Goal: Information Seeking & Learning: Learn about a topic

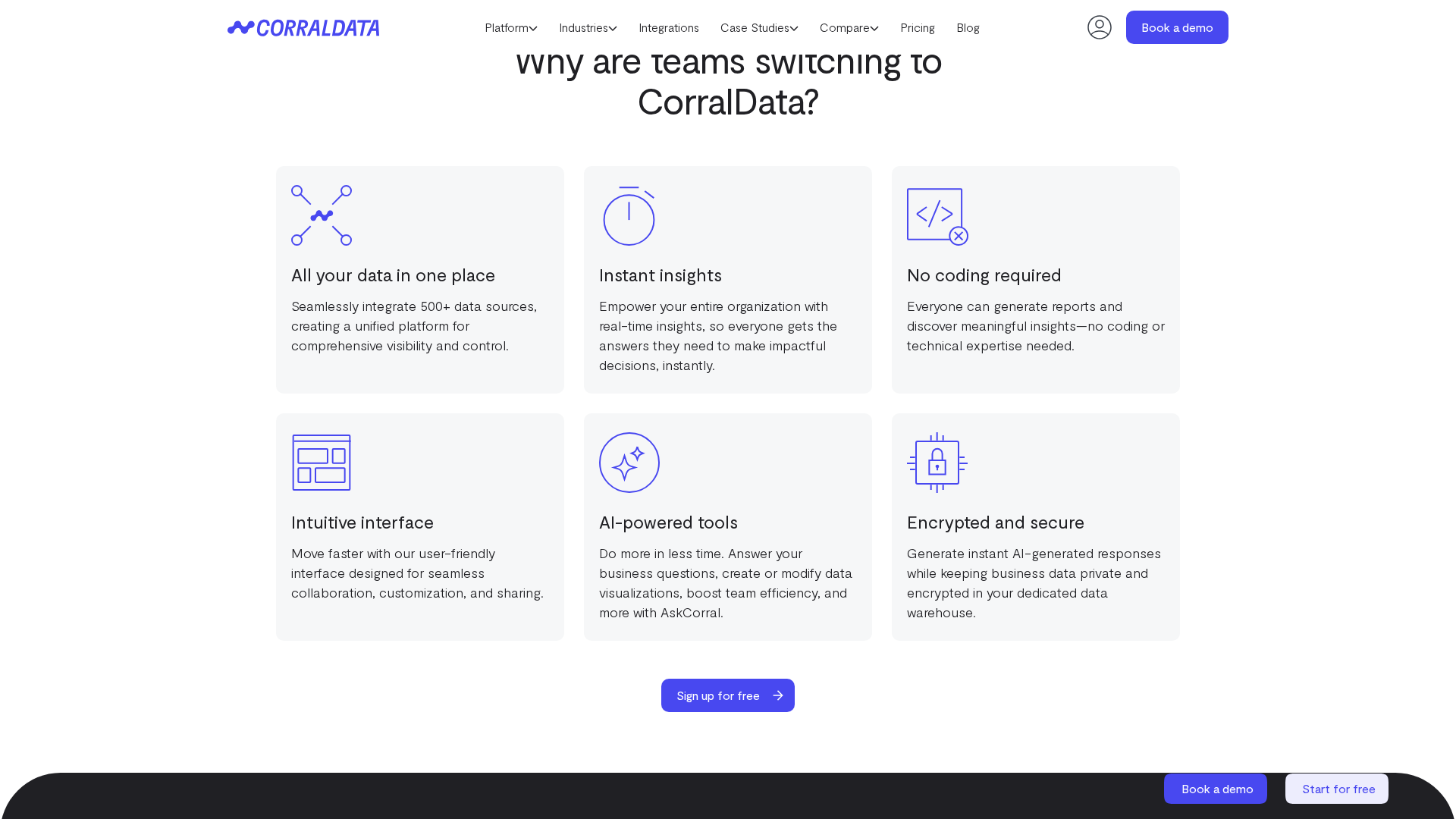
scroll to position [2954, 0]
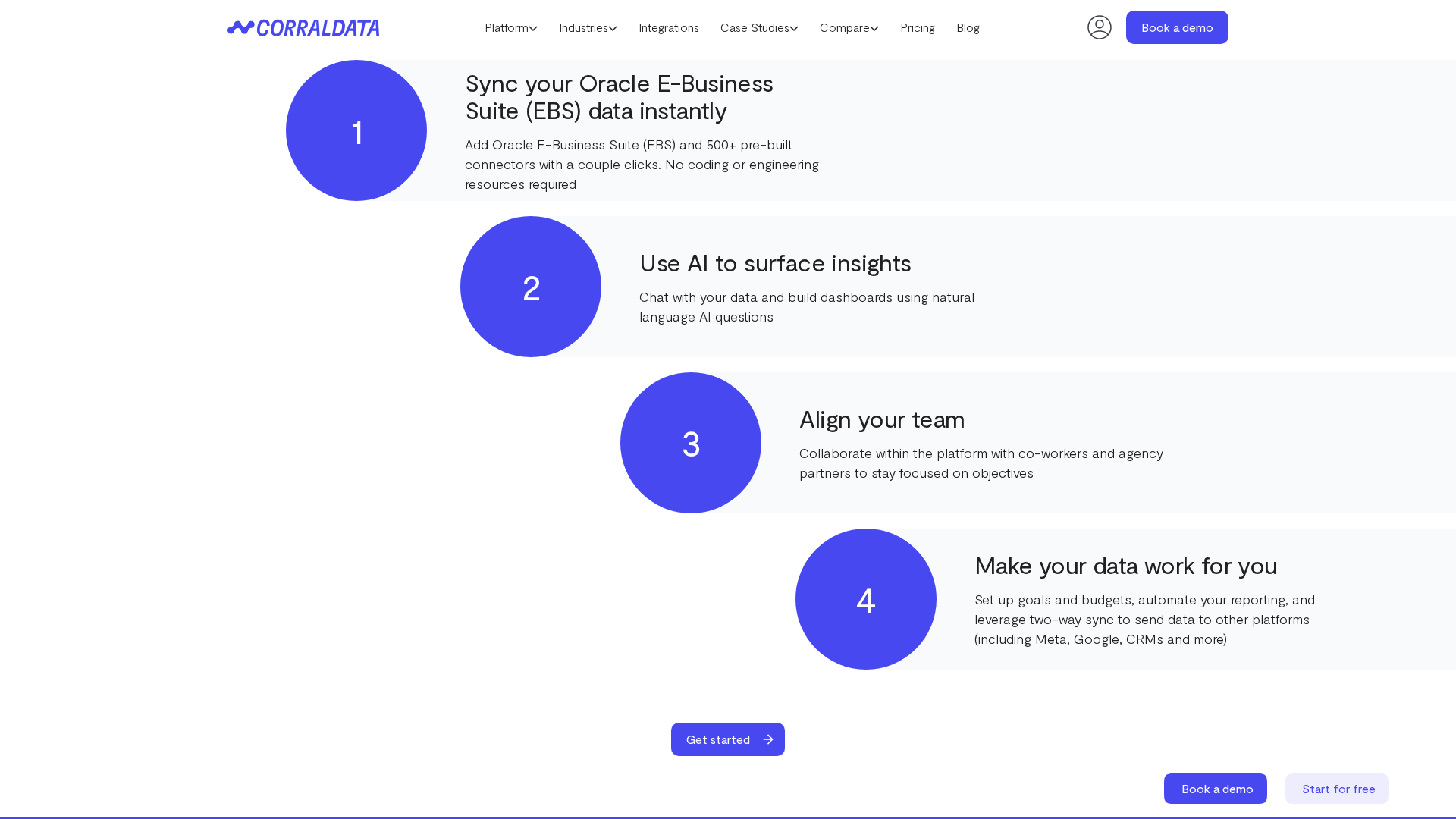
scroll to position [2216, 0]
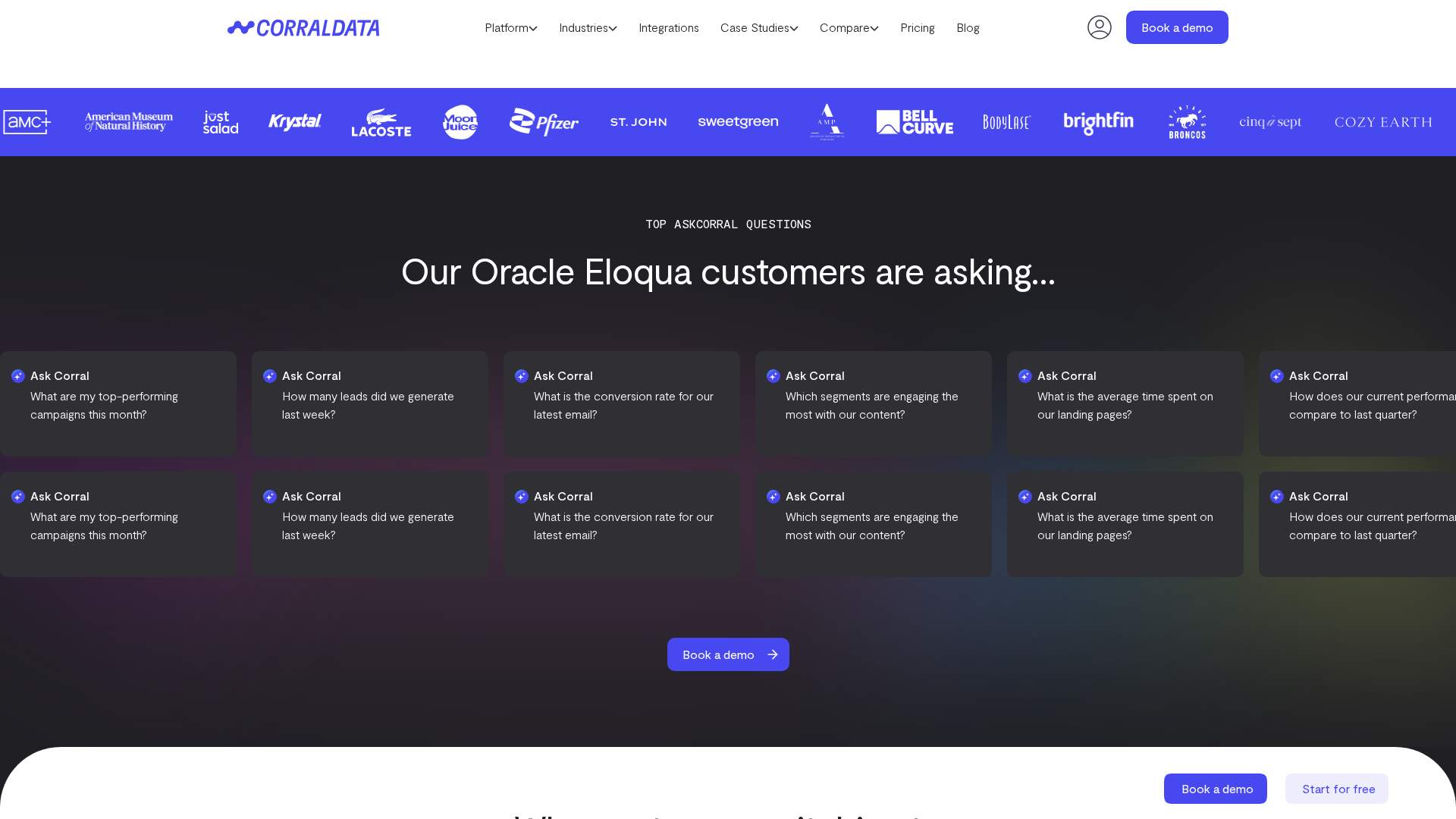
scroll to position [2954, 0]
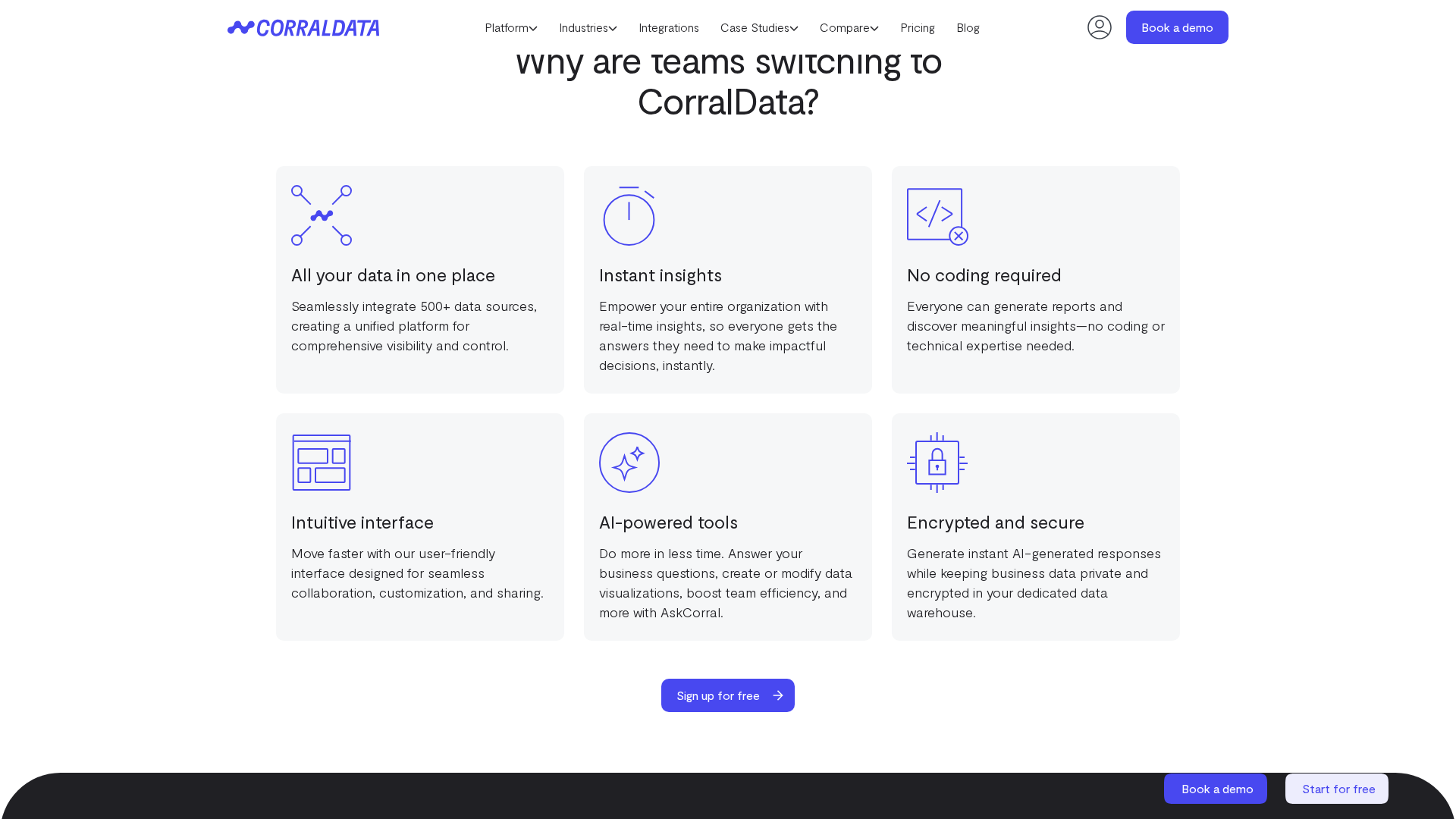
scroll to position [2954, 0]
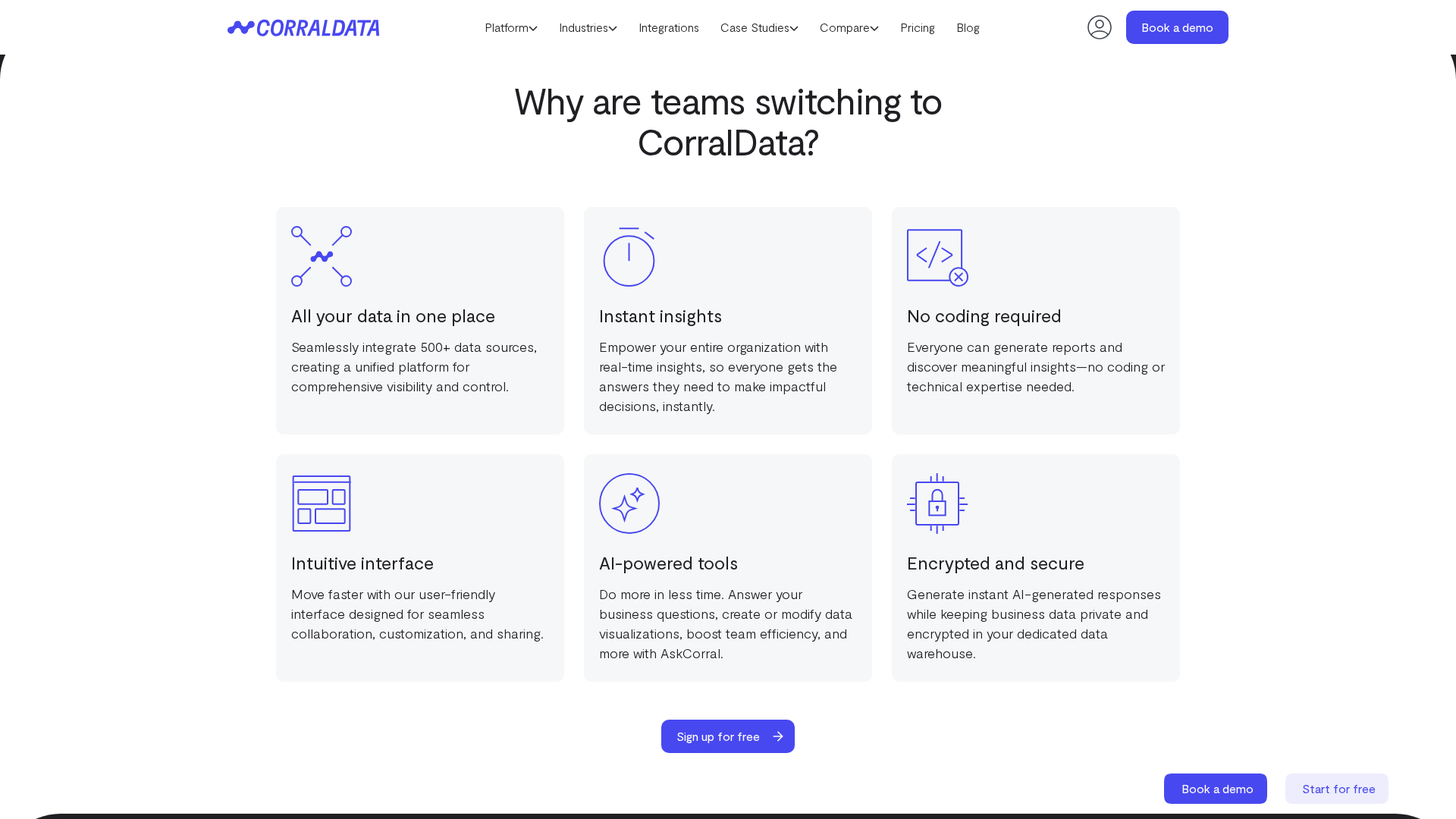
scroll to position [2954, 0]
